Goal: Task Accomplishment & Management: Complete application form

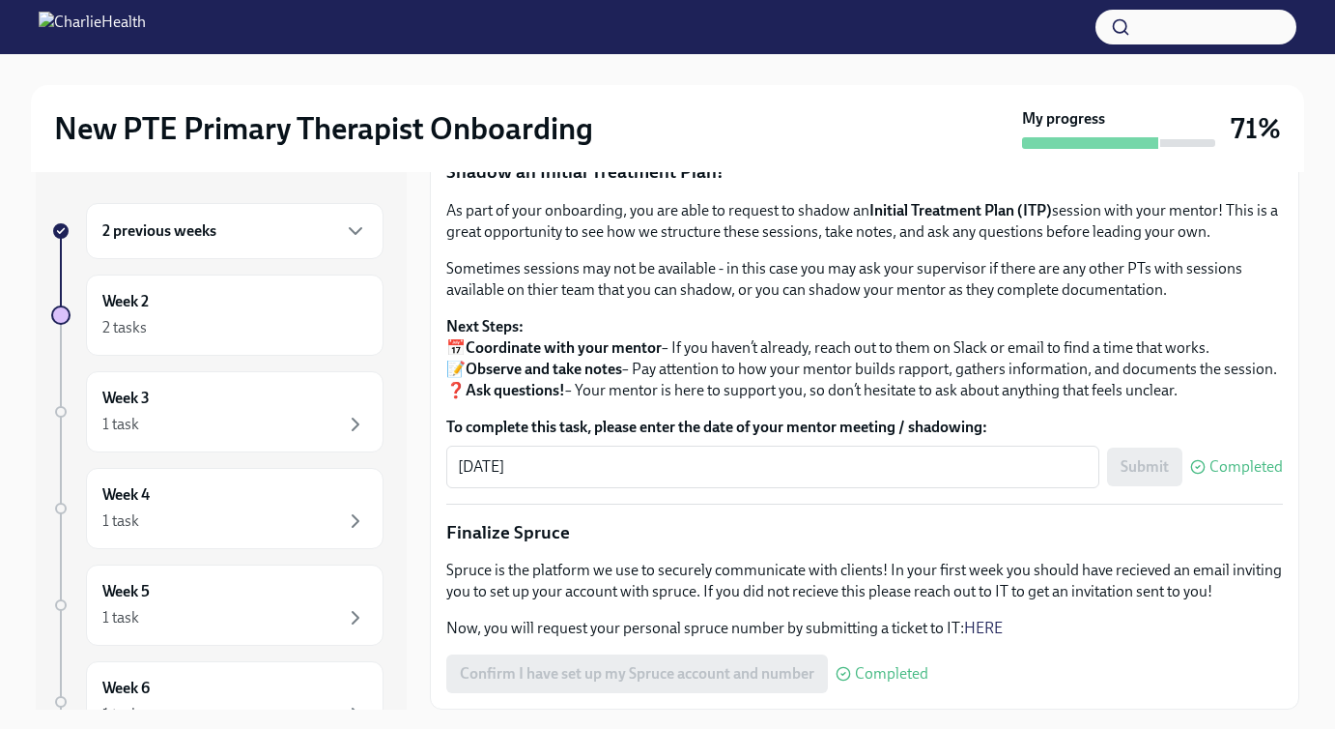
scroll to position [1799, 0]
click at [582, 64] on span "Upload Mock Treatment Plan" at bounding box center [567, 53] width 214 height 19
click at [0, 0] on input "Upload Mock Treatment Plan" at bounding box center [0, 0] width 0 height 0
click at [685, 118] on span "I have completed my Mock Treatment Plan" at bounding box center [602, 108] width 284 height 19
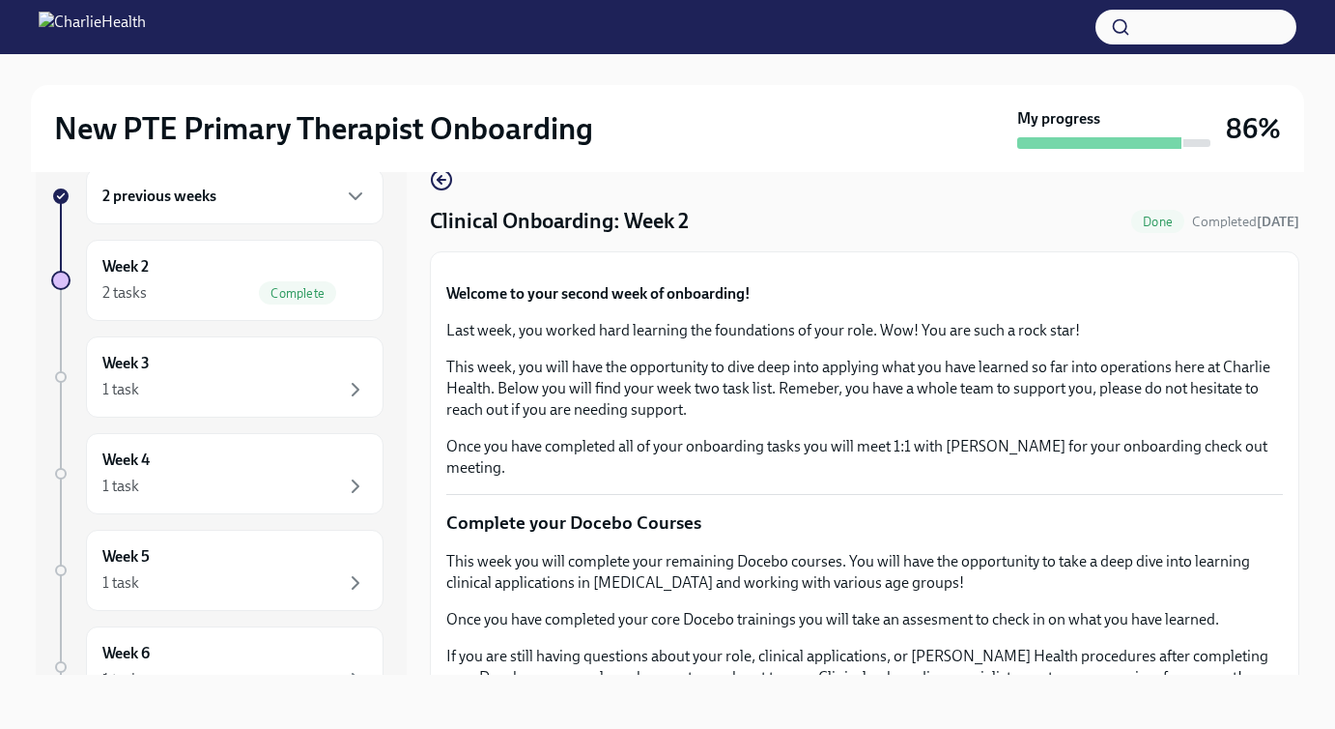
scroll to position [0, 0]
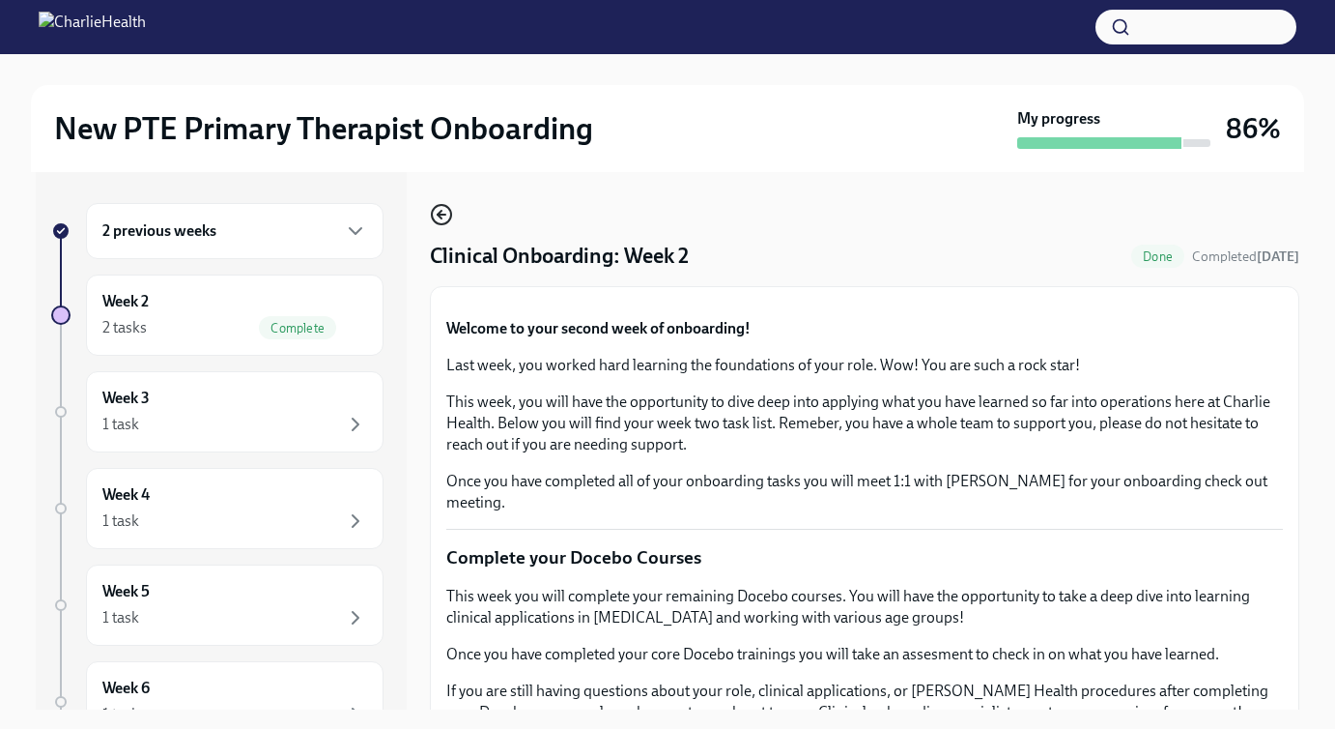
click at [445, 212] on icon "button" at bounding box center [441, 214] width 23 height 23
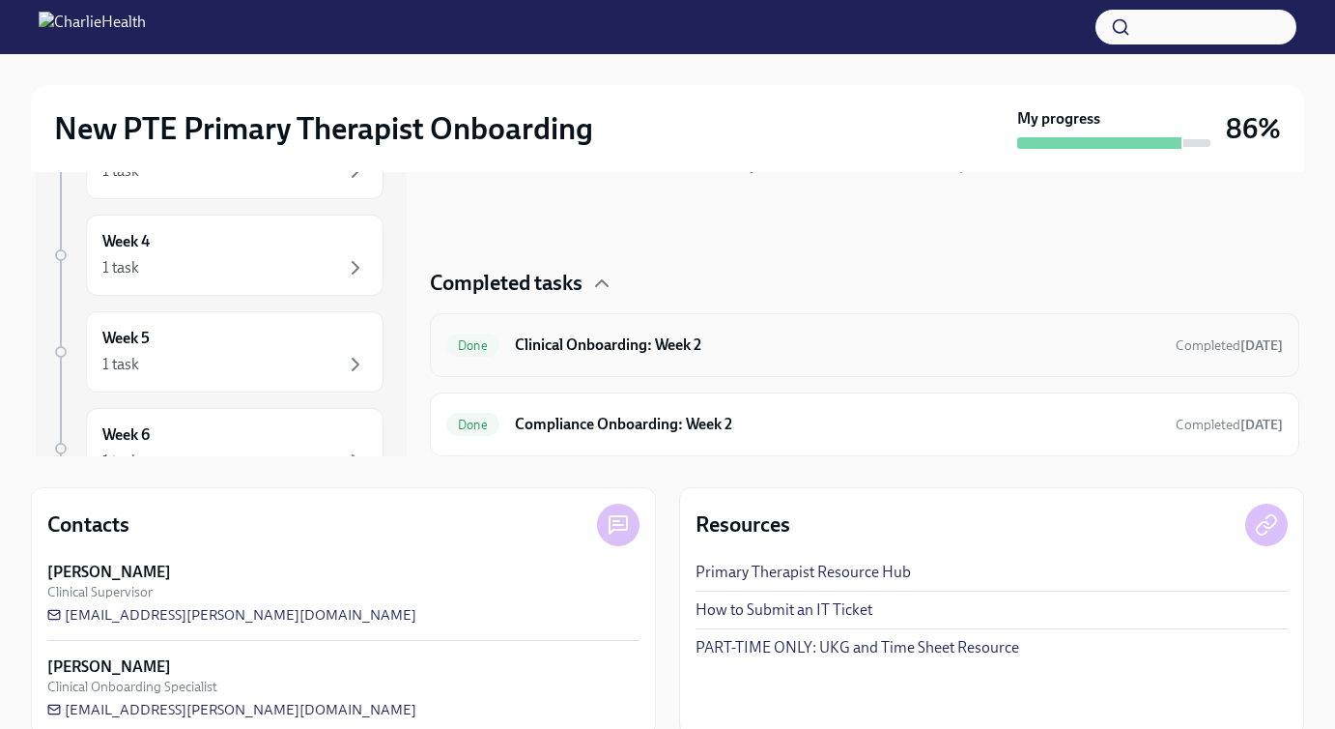
scroll to position [283, 0]
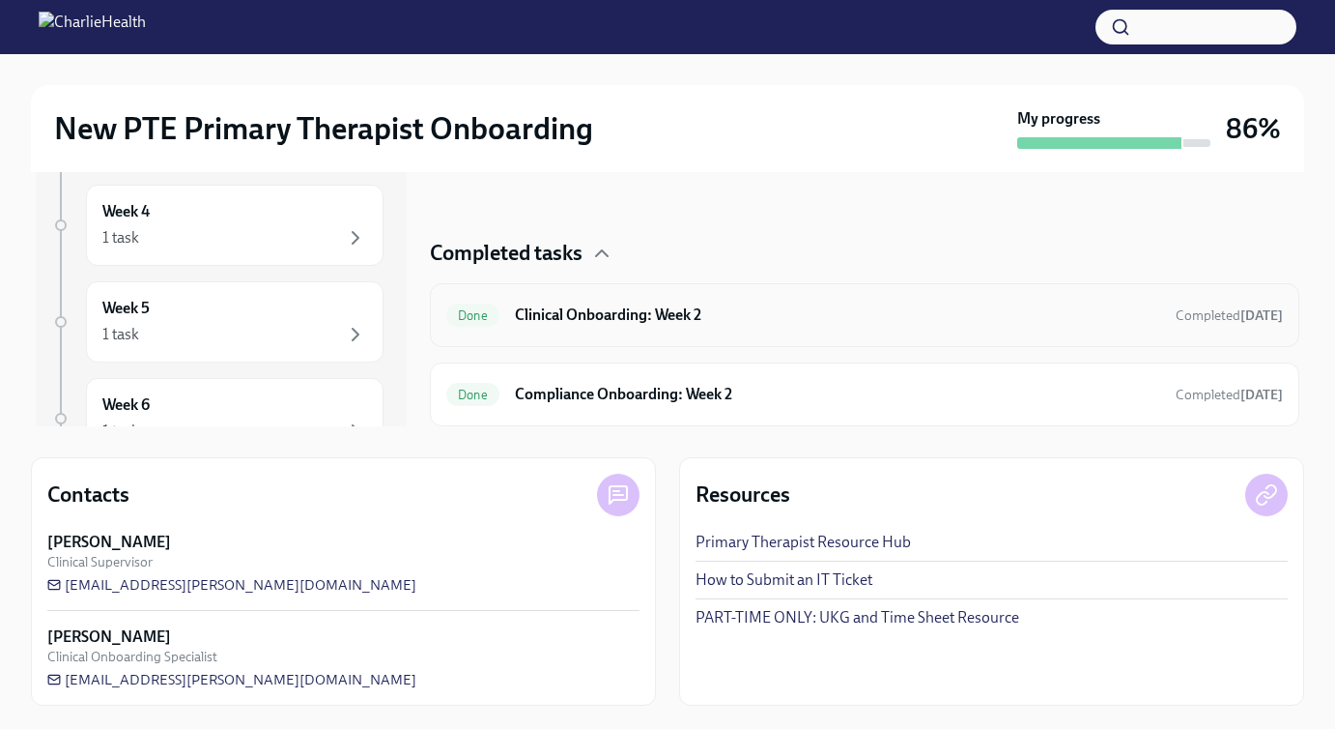
click at [607, 346] on div "Done Clinical Onboarding: Week 2 Completed [DATE]" at bounding box center [865, 315] width 870 height 64
click at [617, 330] on div "Done Clinical Onboarding: Week 2 Completed [DATE]" at bounding box center [864, 315] width 837 height 31
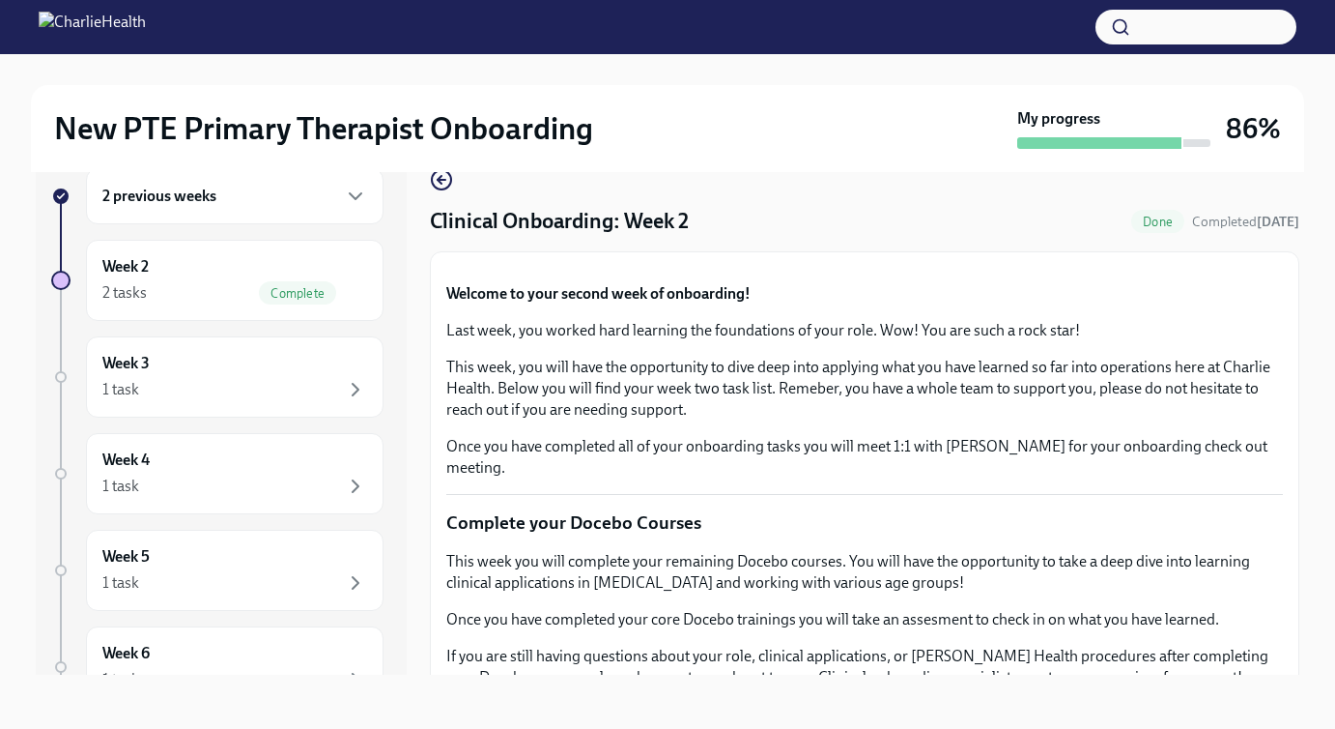
click at [444, 187] on icon "button" at bounding box center [441, 179] width 23 height 23
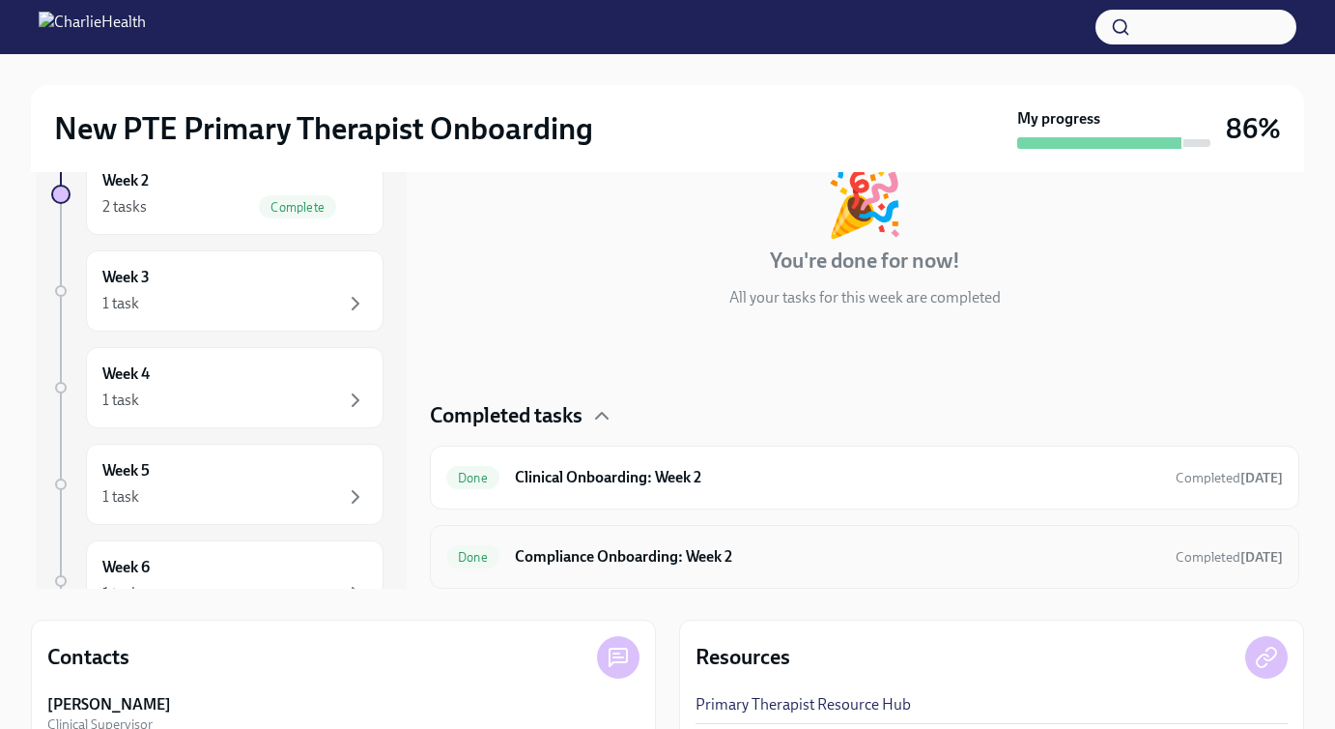
click at [666, 560] on h6 "Compliance Onboarding: Week 2" at bounding box center [838, 556] width 646 height 21
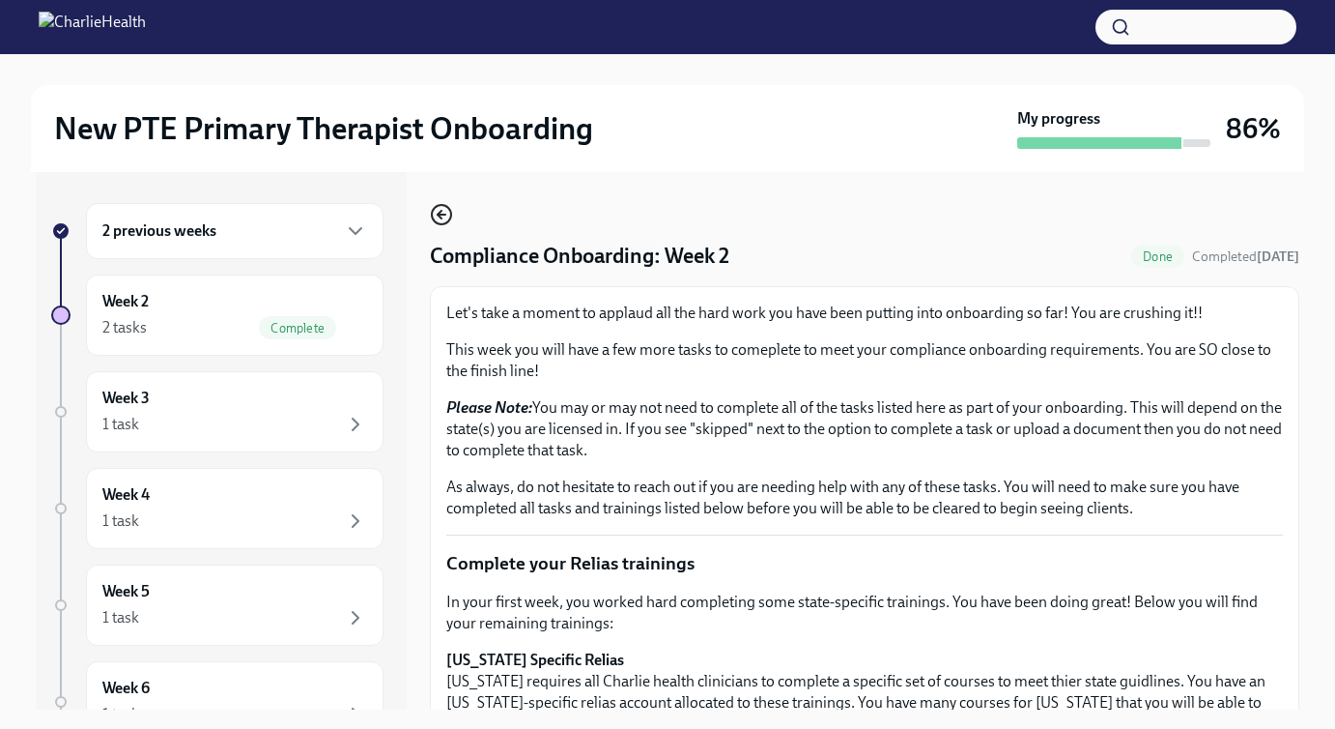
click at [439, 215] on icon "button" at bounding box center [442, 215] width 8 height 0
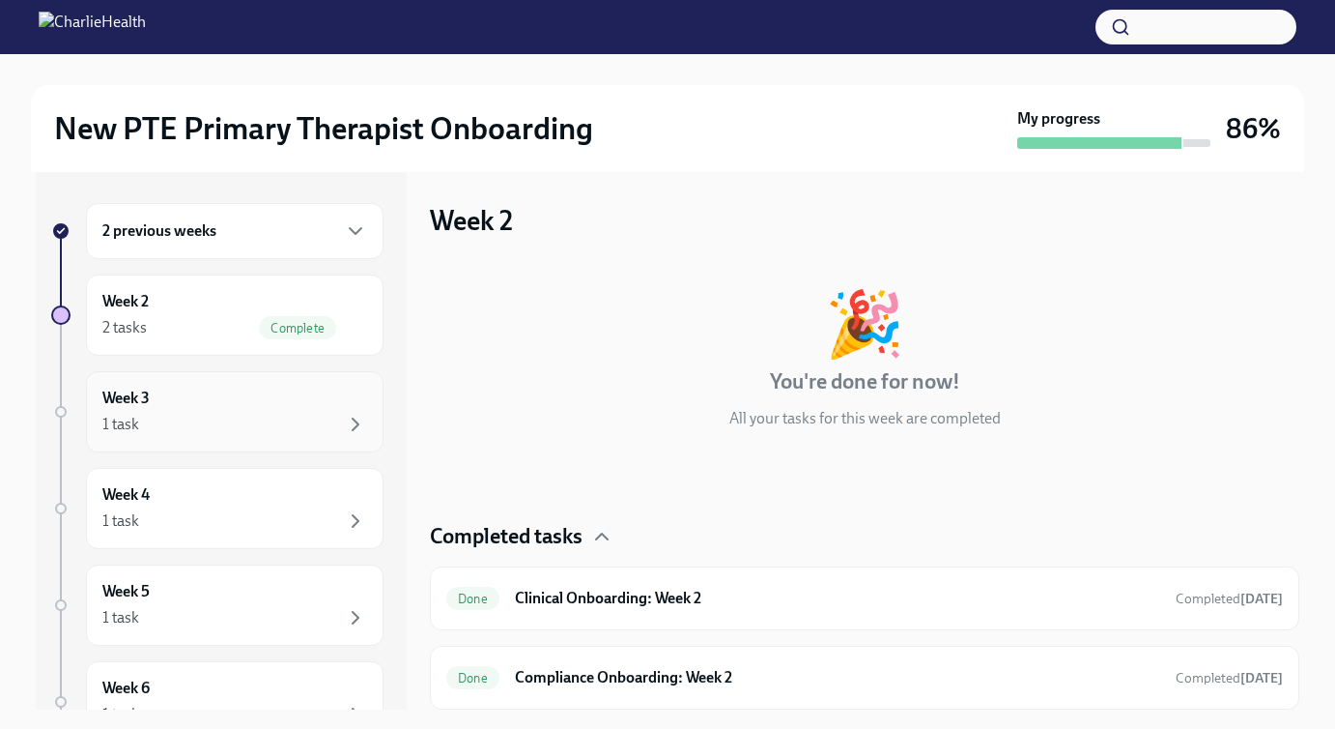
click at [234, 388] on div "Week 3 1 task" at bounding box center [234, 411] width 265 height 48
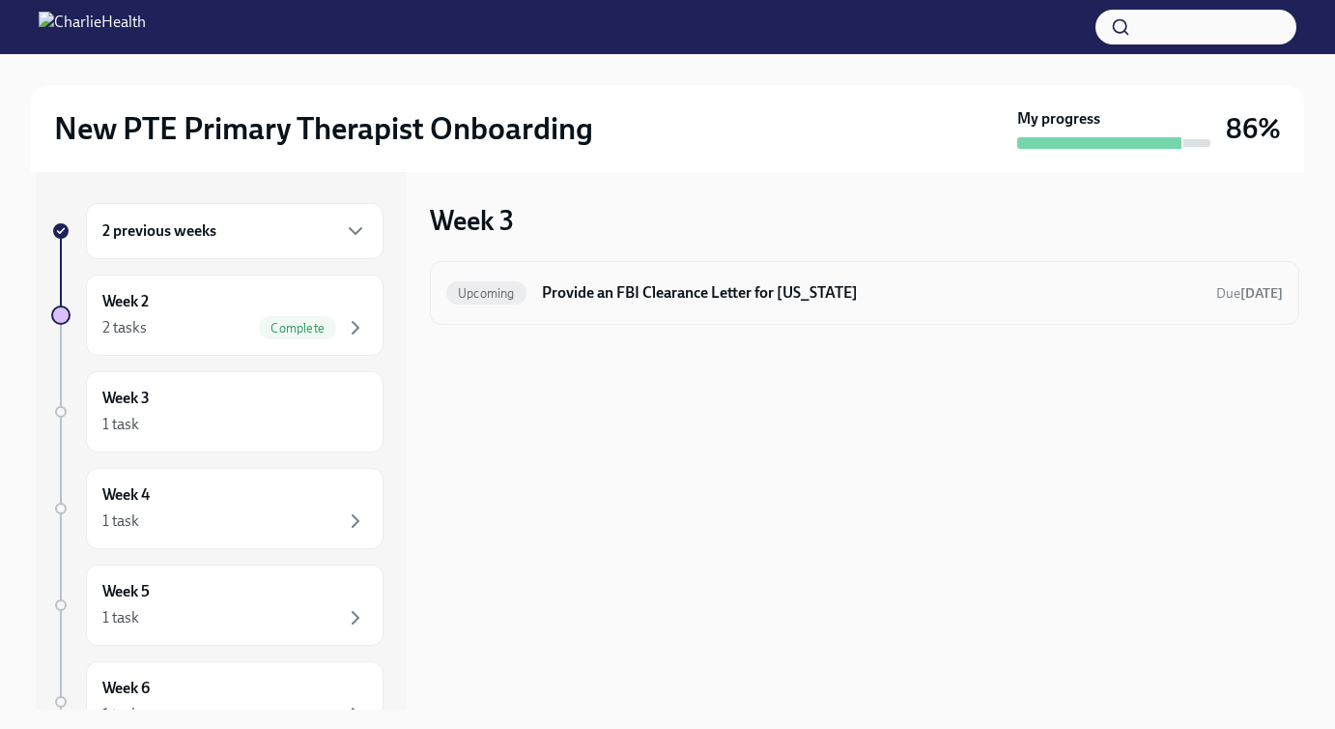
click at [698, 315] on div "Upcoming Provide an FBI Clearance Letter for [US_STATE] Due [DATE]" at bounding box center [865, 293] width 870 height 64
click at [699, 294] on h6 "Provide an FBI Clearance Letter for [US_STATE]" at bounding box center [871, 292] width 659 height 21
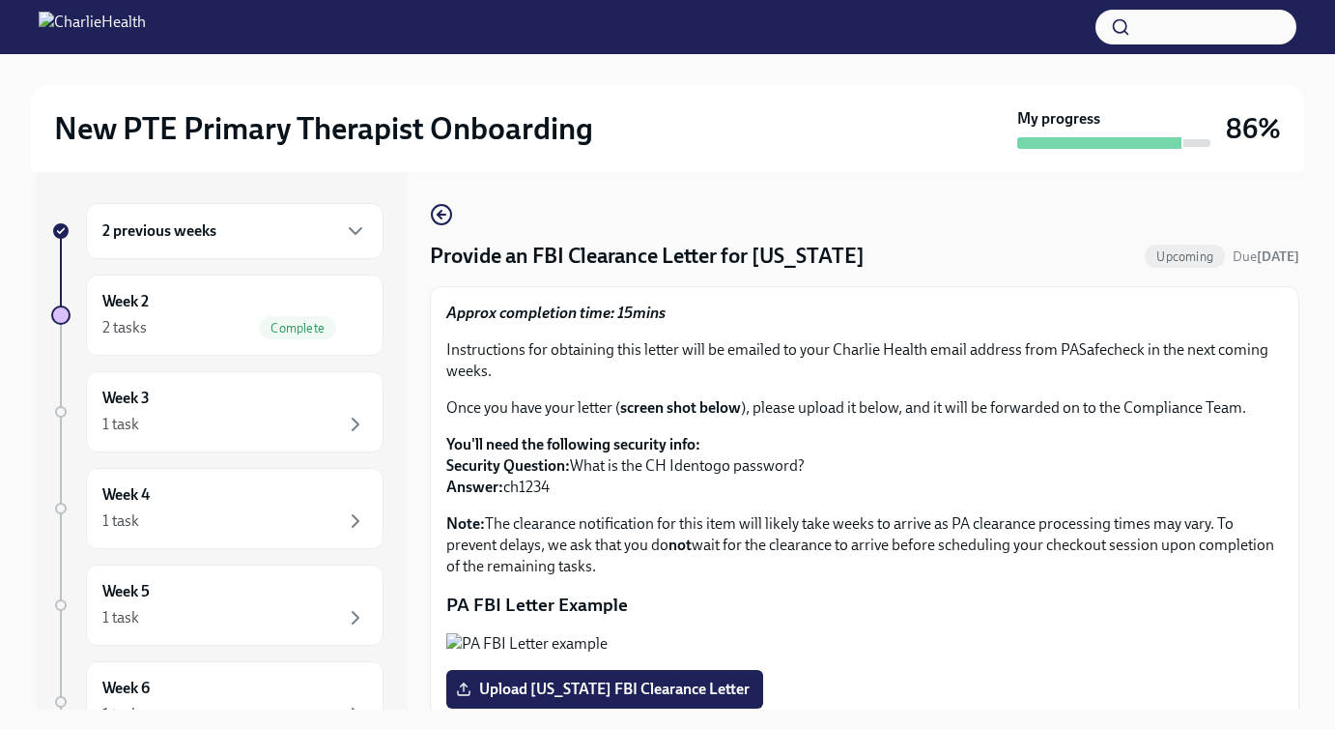
click at [257, 237] on div "2 previous weeks" at bounding box center [234, 230] width 265 height 23
